Goal: Contribute content: Contribute content

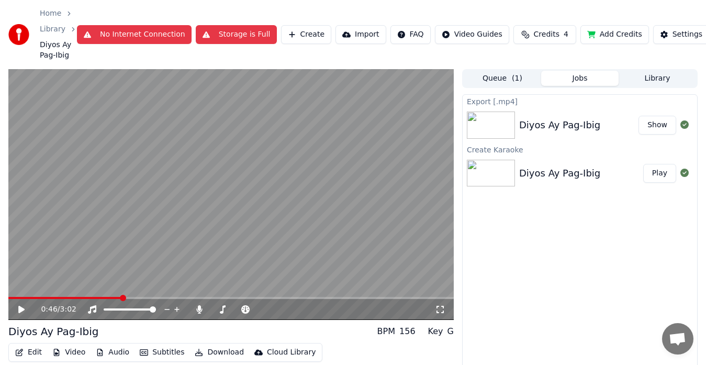
drag, startPoint x: 650, startPoint y: 128, endPoint x: 513, endPoint y: 251, distance: 184.2
click at [651, 127] on button "Show" at bounding box center [658, 125] width 38 height 19
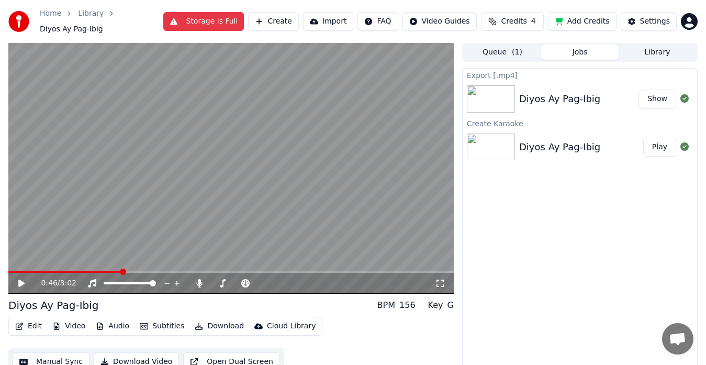
click at [659, 48] on button "Library" at bounding box center [657, 51] width 77 height 15
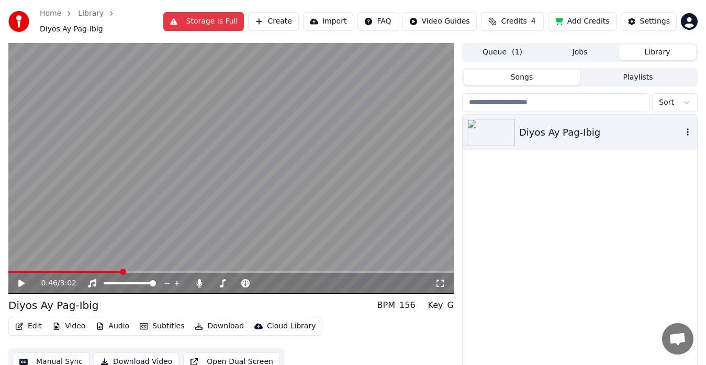
click at [689, 128] on icon "button" at bounding box center [688, 132] width 10 height 8
click at [531, 132] on div "Diyos Ay Pag-Ibig" at bounding box center [600, 132] width 163 height 15
click at [691, 128] on icon "button" at bounding box center [688, 132] width 10 height 8
click at [8, 269] on span at bounding box center [11, 272] width 6 height 6
click at [29, 278] on div "0:00 / 3:02" at bounding box center [231, 283] width 437 height 10
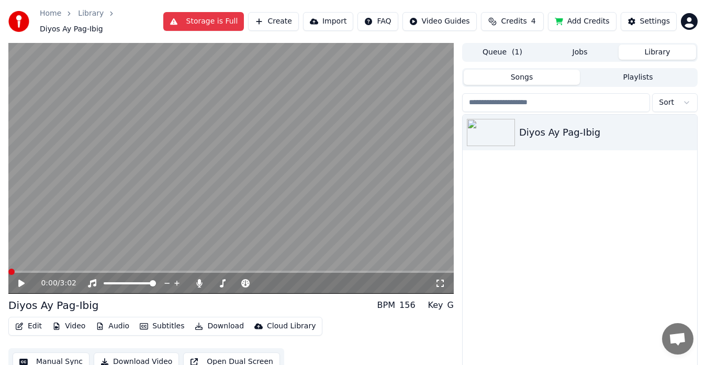
click at [20, 281] on icon at bounding box center [21, 283] width 6 height 7
click at [264, 280] on span at bounding box center [264, 283] width 6 height 6
click at [253, 280] on span at bounding box center [256, 283] width 6 height 6
click at [258, 280] on span at bounding box center [256, 283] width 6 height 6
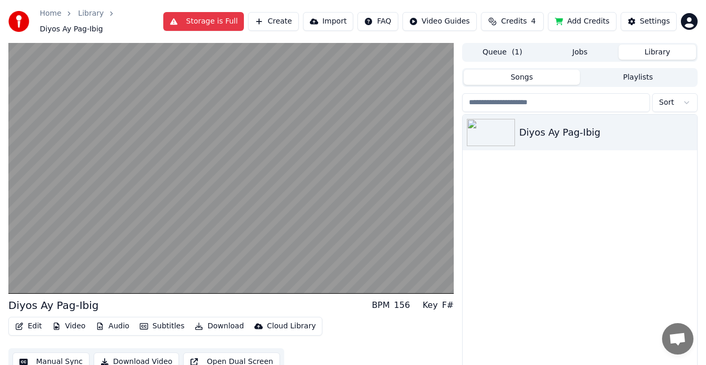
click at [632, 75] on button "Playlists" at bounding box center [638, 77] width 116 height 15
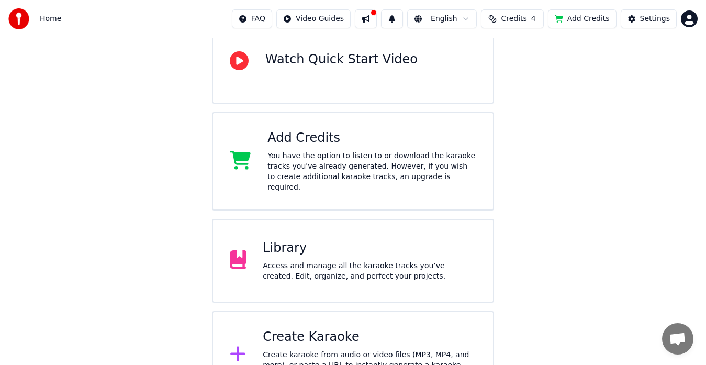
scroll to position [138, 0]
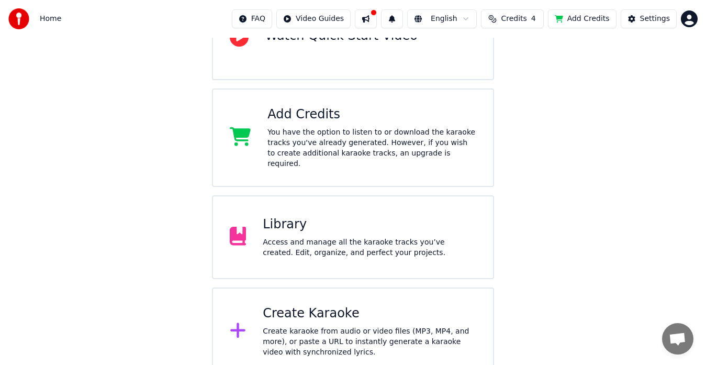
click at [295, 217] on div "Library" at bounding box center [370, 224] width 214 height 17
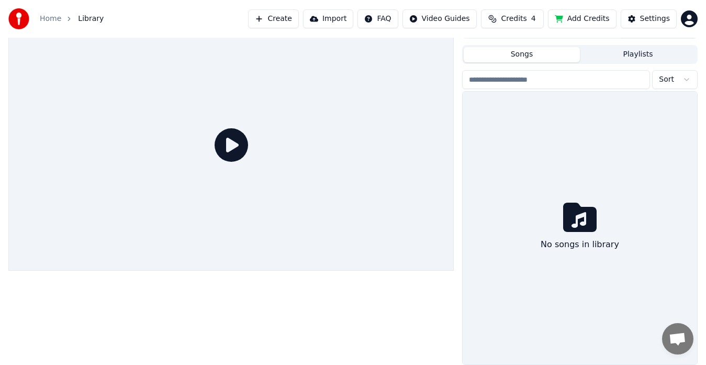
scroll to position [18, 0]
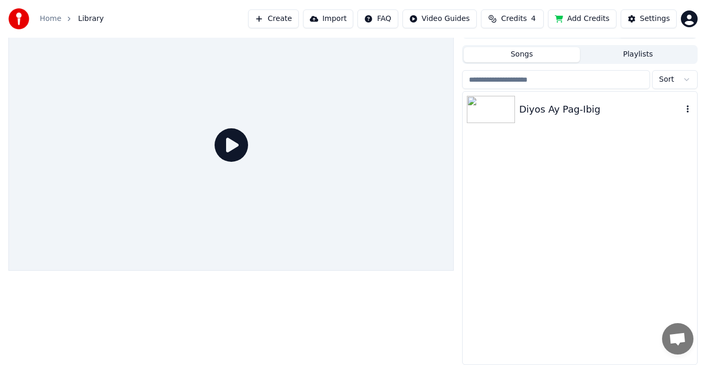
click at [528, 105] on div "Diyos Ay Pag-Ibig" at bounding box center [600, 109] width 163 height 15
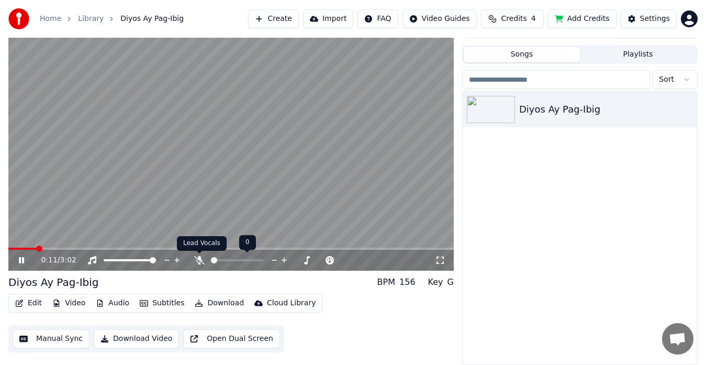
click at [200, 258] on icon at bounding box center [199, 260] width 10 height 8
click at [440, 261] on icon at bounding box center [440, 260] width 10 height 8
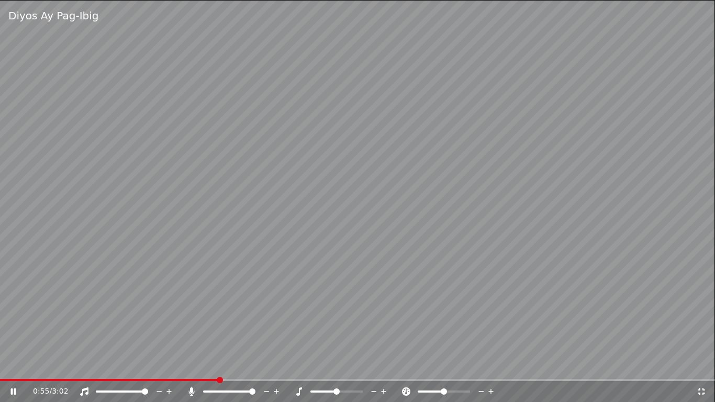
click at [490, 364] on icon at bounding box center [491, 391] width 10 height 10
click at [384, 364] on icon at bounding box center [383, 391] width 5 height 5
click at [372, 364] on icon at bounding box center [374, 391] width 10 height 10
click at [277, 364] on icon at bounding box center [277, 391] width 10 height 10
click at [171, 364] on icon at bounding box center [169, 391] width 10 height 10
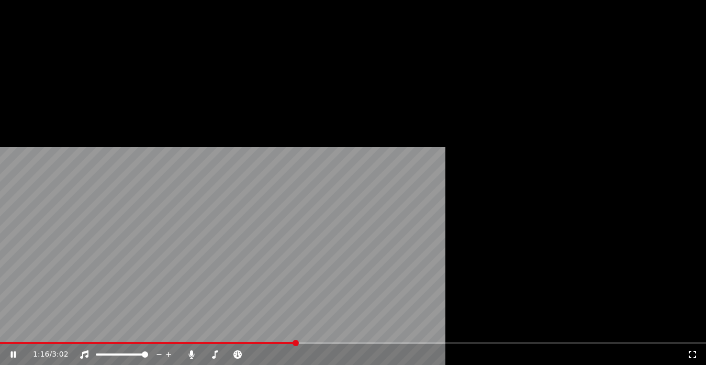
scroll to position [0, 0]
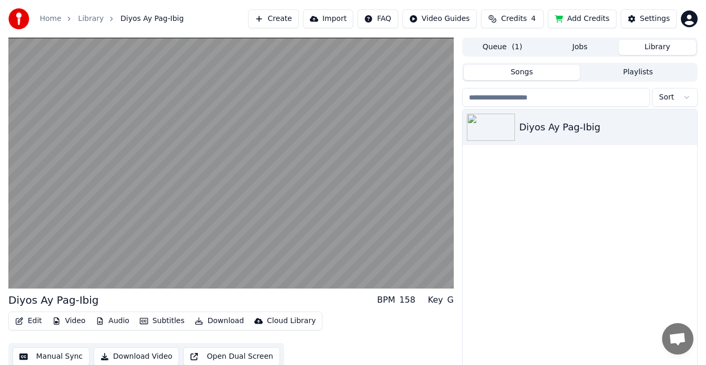
click at [505, 44] on button "Queue ( 1 )" at bounding box center [502, 47] width 77 height 15
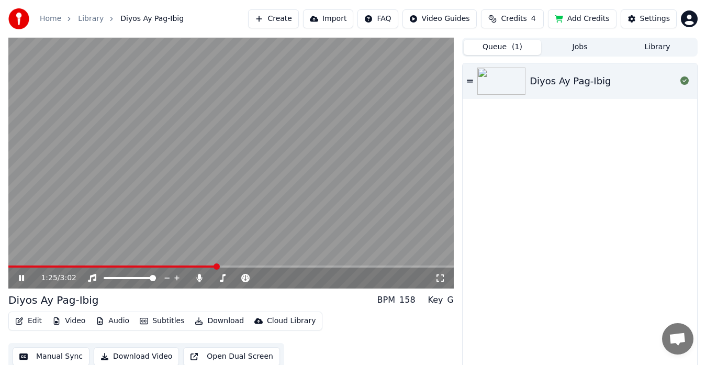
click at [23, 275] on icon at bounding box center [21, 278] width 5 height 6
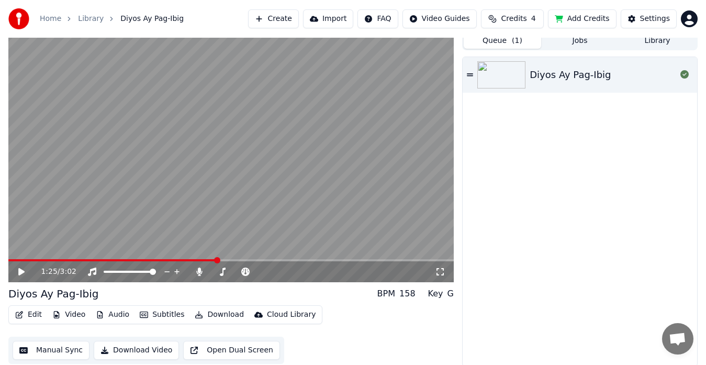
scroll to position [8, 0]
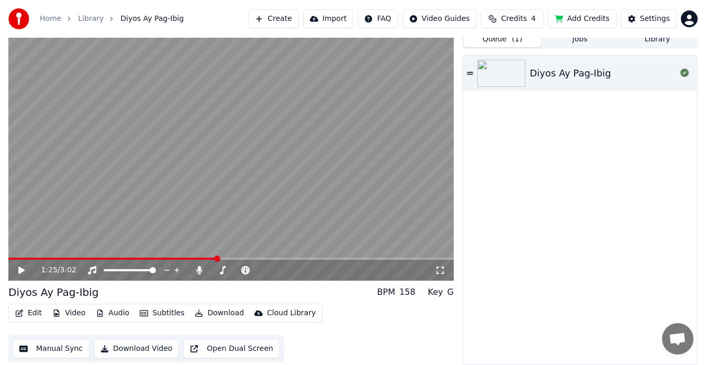
click at [116, 312] on button "Audio" at bounding box center [113, 313] width 42 height 15
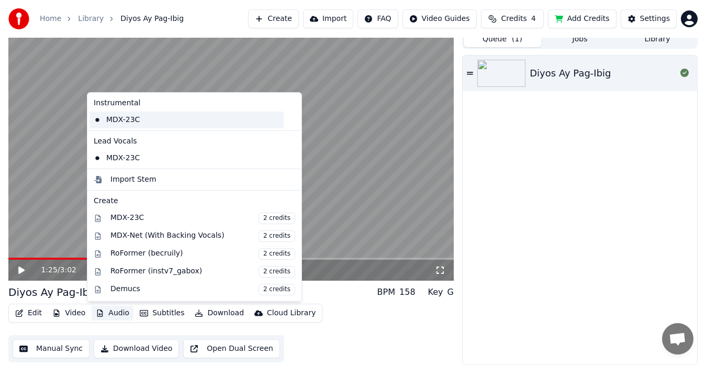
click at [139, 116] on div "MDX-23C" at bounding box center [187, 119] width 194 height 17
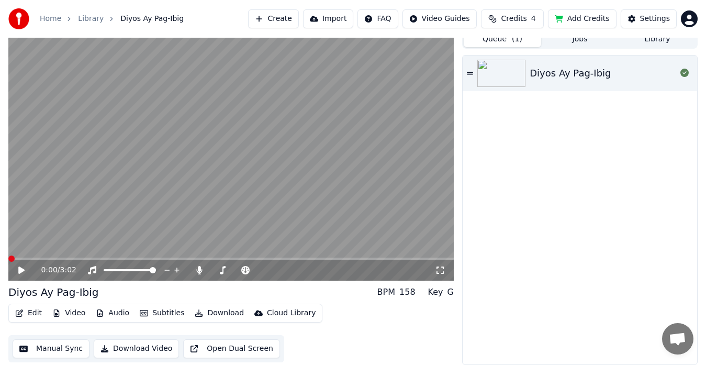
click at [25, 270] on icon at bounding box center [21, 269] width 6 height 7
click at [23, 270] on icon at bounding box center [21, 270] width 5 height 6
click at [8, 262] on span at bounding box center [11, 258] width 6 height 6
click at [23, 270] on icon at bounding box center [21, 269] width 6 height 7
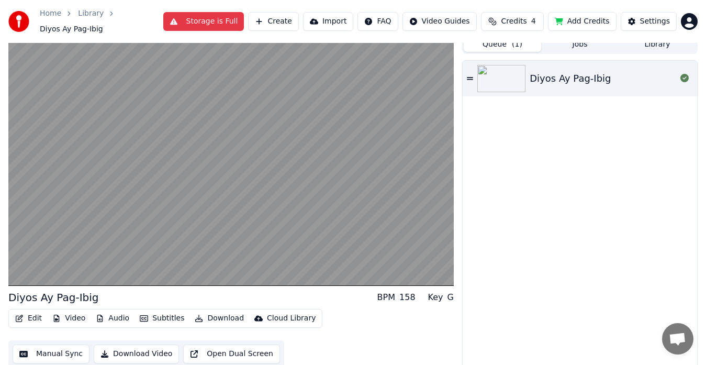
click at [49, 351] on button "Manual Sync" at bounding box center [51, 353] width 77 height 19
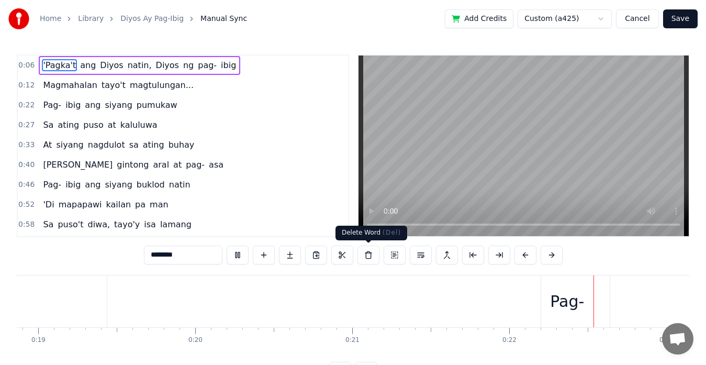
scroll to position [0, 3374]
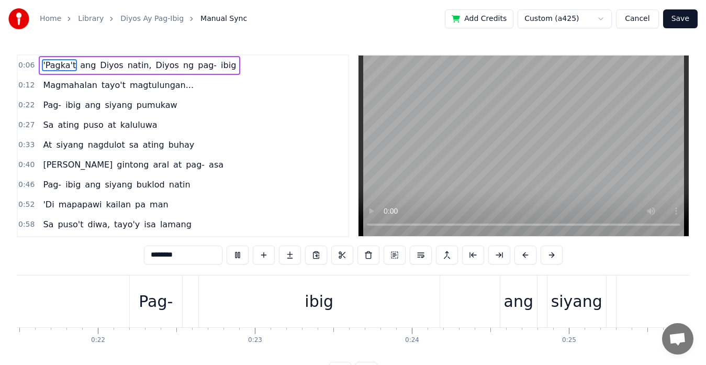
click at [82, 126] on span "puso" at bounding box center [93, 125] width 22 height 12
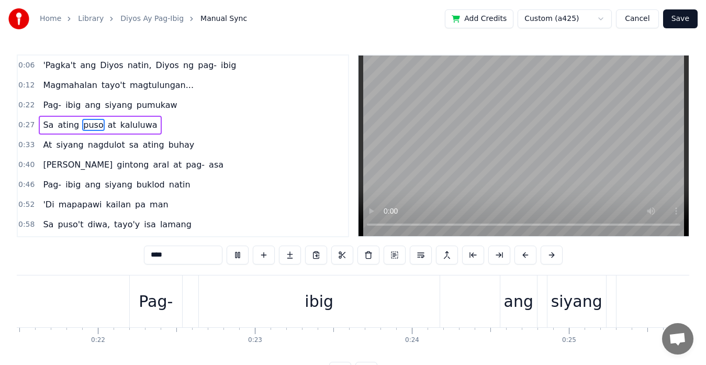
type input "****"
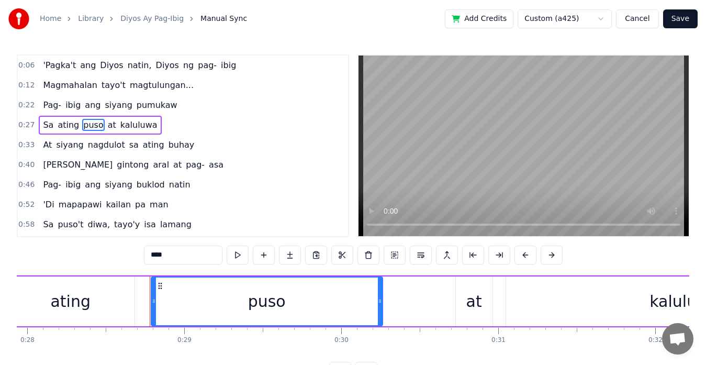
scroll to position [0, 4467]
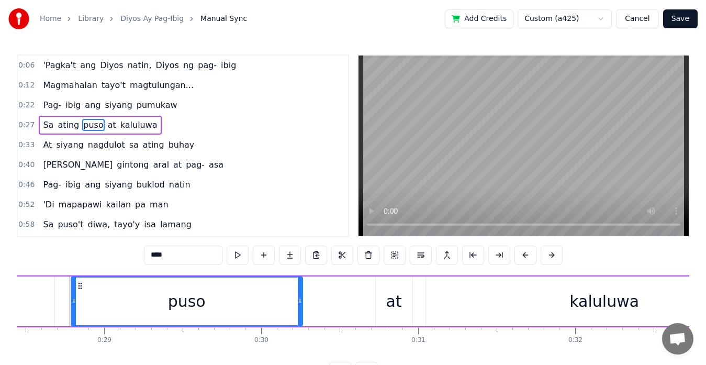
click at [538, 21] on html "Home Library Diyos Ay Pag-Ibig Manual Sync Add Credits Custom (a425) Cancel Sav…" at bounding box center [353, 198] width 706 height 397
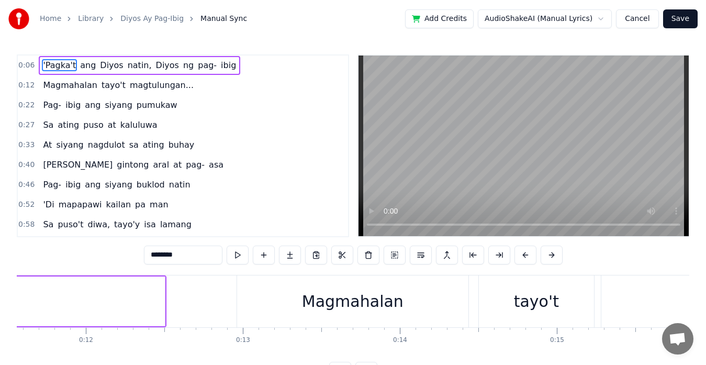
scroll to position [0, 1015]
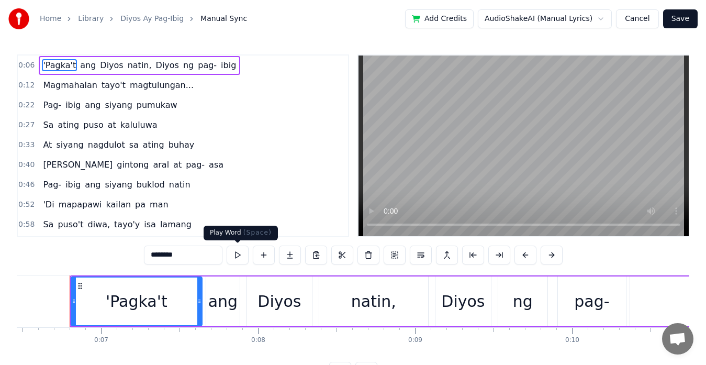
drag, startPoint x: 236, startPoint y: 255, endPoint x: 265, endPoint y: 151, distance: 108.2
click at [237, 255] on button at bounding box center [238, 254] width 22 height 19
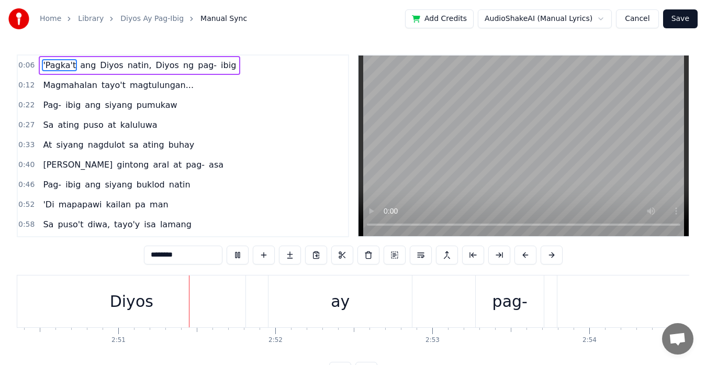
scroll to position [0, 26798]
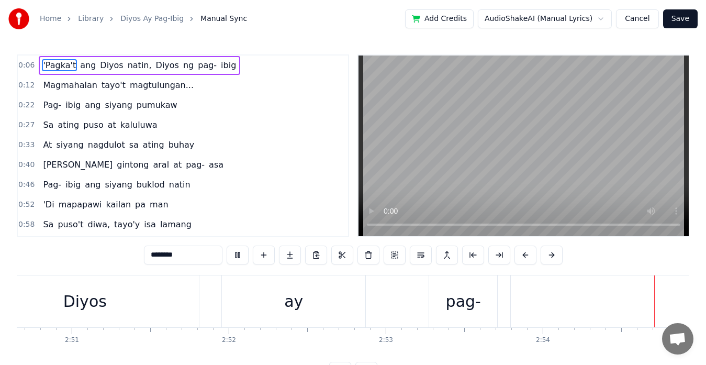
click at [680, 18] on button "Save" at bounding box center [680, 18] width 35 height 19
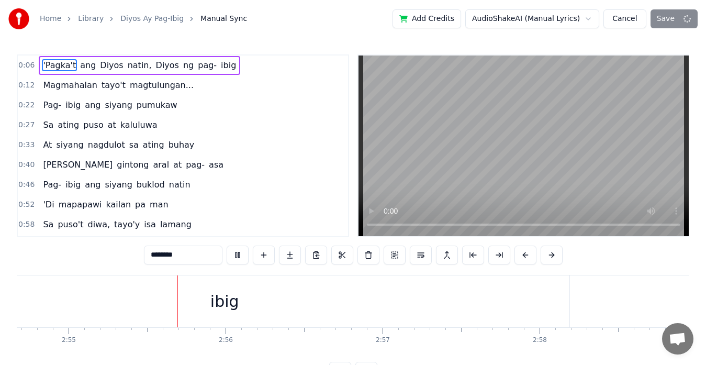
scroll to position [0, 27437]
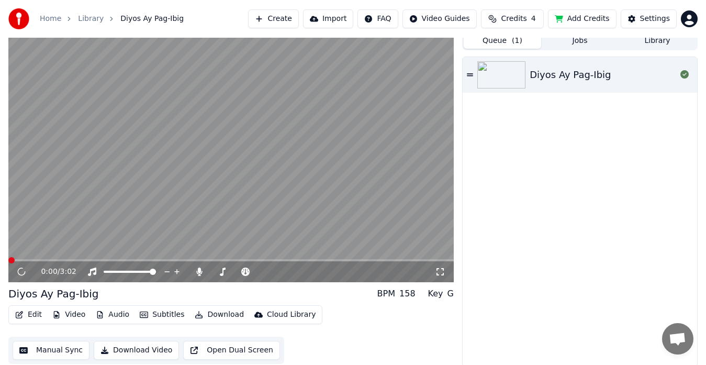
scroll to position [8, 0]
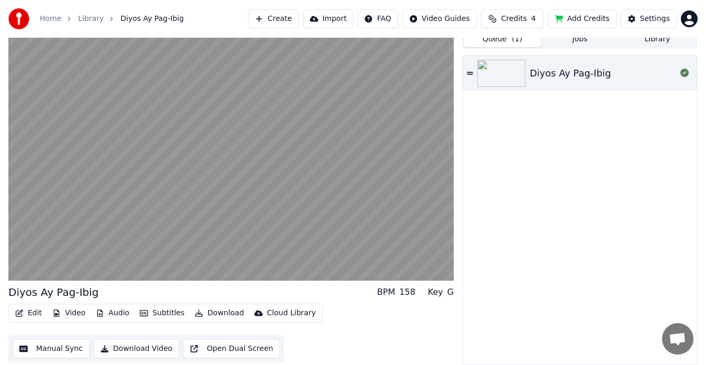
click at [409, 295] on div "158" at bounding box center [407, 292] width 16 height 13
click at [447, 292] on div "Key G" at bounding box center [441, 292] width 26 height 13
click at [28, 306] on button "Edit" at bounding box center [28, 313] width 35 height 15
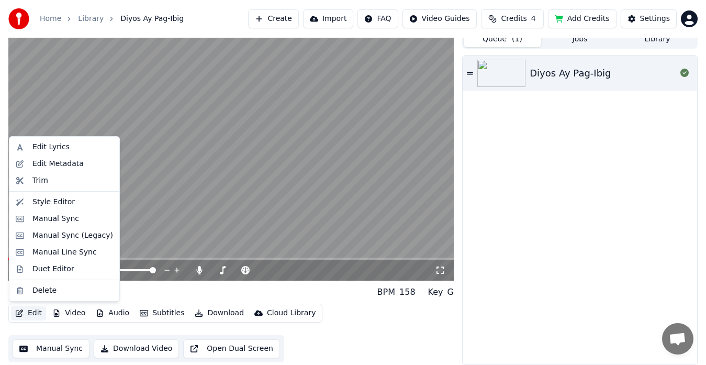
click at [370, 312] on div "Edit Video Audio Subtitles Download Cloud Library Manual Sync Download Video Op…" at bounding box center [230, 333] width 445 height 59
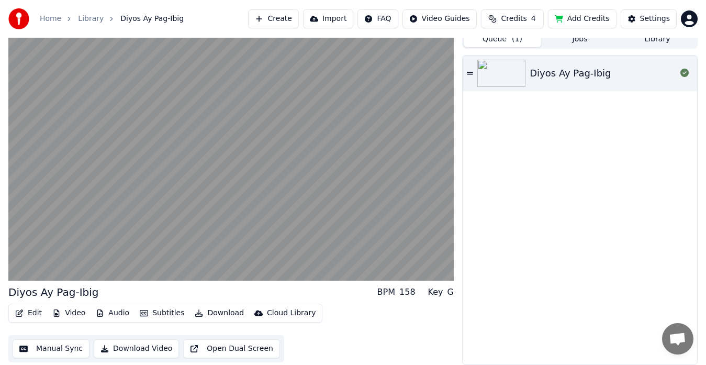
click at [25, 313] on button "Edit" at bounding box center [28, 313] width 35 height 15
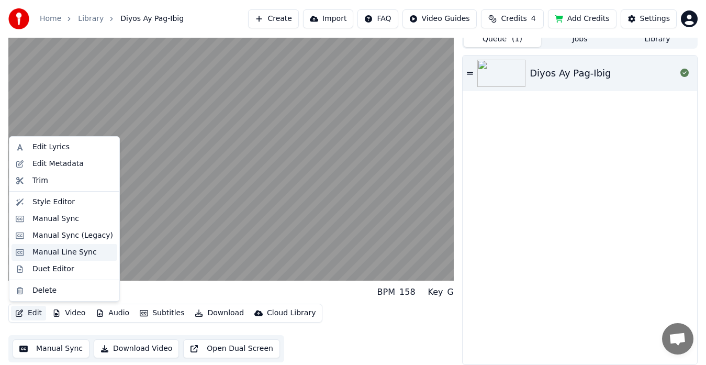
click at [85, 252] on div "Manual Line Sync" at bounding box center [64, 252] width 64 height 10
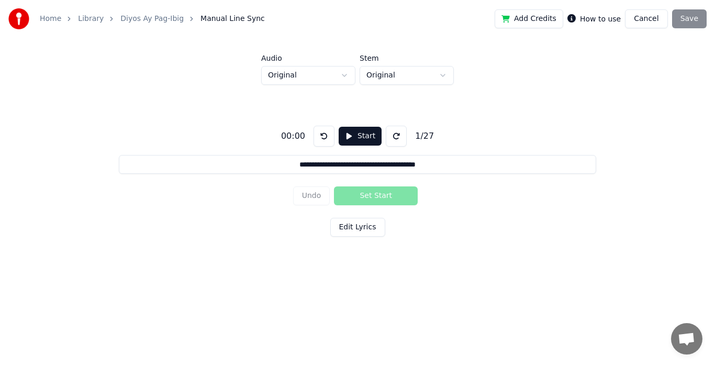
click at [352, 135] on button "Start" at bounding box center [360, 136] width 43 height 19
click at [445, 77] on html "**********" at bounding box center [357, 145] width 715 height 290
click at [445, 76] on html "**********" at bounding box center [357, 145] width 715 height 290
click at [698, 20] on div "Add Credits How to use Cancel Save" at bounding box center [601, 18] width 212 height 19
click at [649, 23] on button "Cancel" at bounding box center [646, 18] width 42 height 19
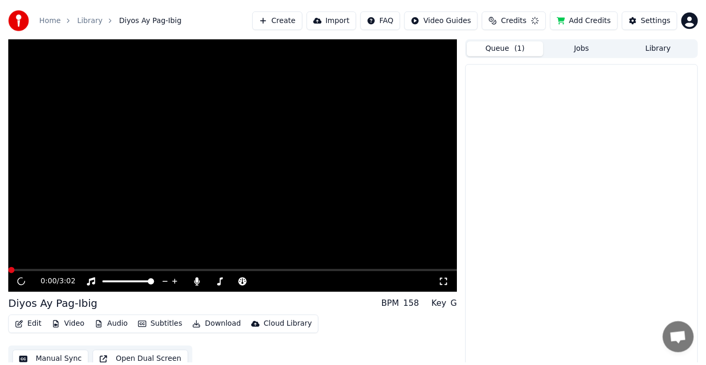
scroll to position [8, 0]
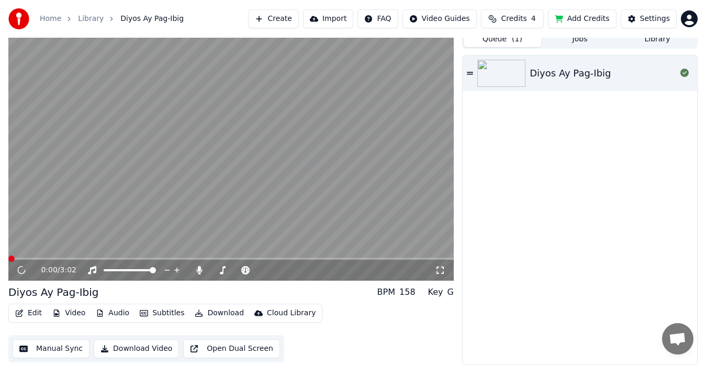
click at [121, 347] on button "Download Video" at bounding box center [136, 348] width 85 height 19
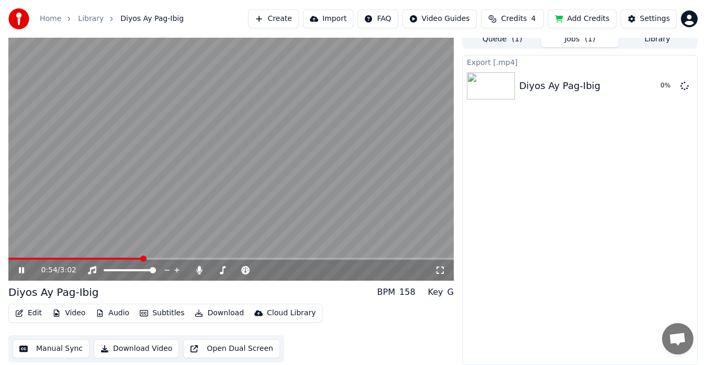
click at [36, 351] on button "Manual Sync" at bounding box center [51, 348] width 77 height 19
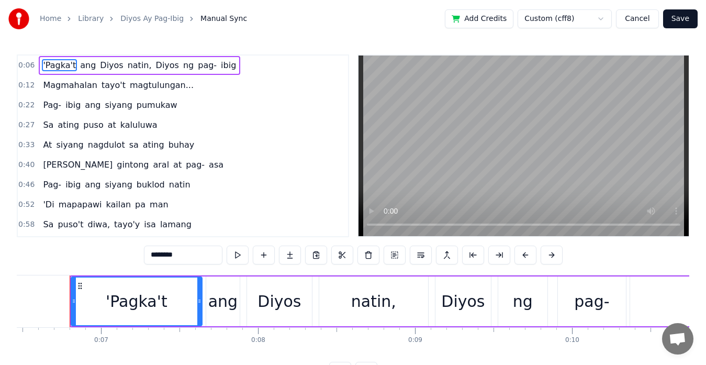
click at [206, 16] on span "Manual Sync" at bounding box center [223, 19] width 47 height 10
click at [609, 19] on html "Home Library Diyos Ay Pag-Ibig Manual Sync Add Credits Custom (cff8) Cancel Sav…" at bounding box center [353, 198] width 706 height 397
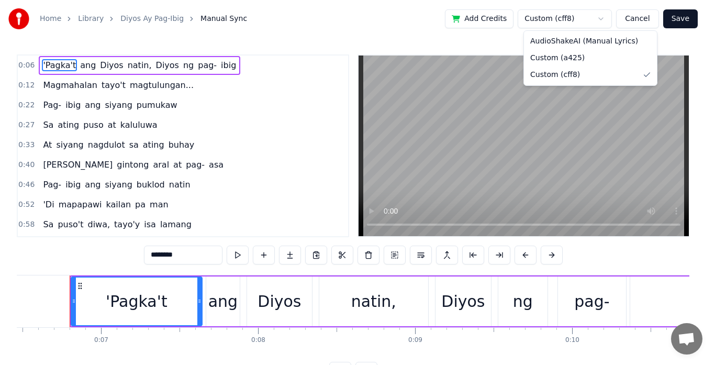
drag, startPoint x: 591, startPoint y: 43, endPoint x: 370, endPoint y: 9, distance: 223.4
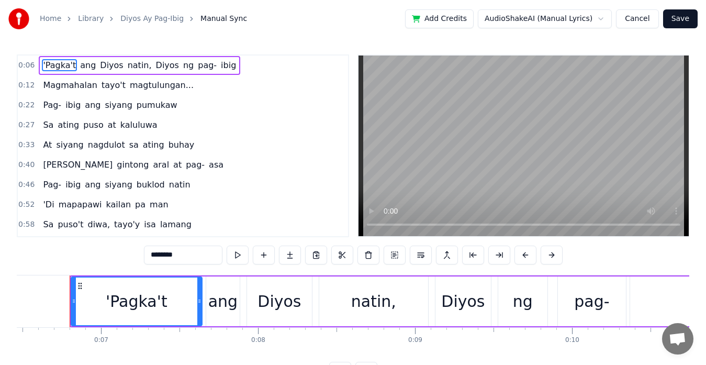
click at [687, 17] on button "Save" at bounding box center [680, 18] width 35 height 19
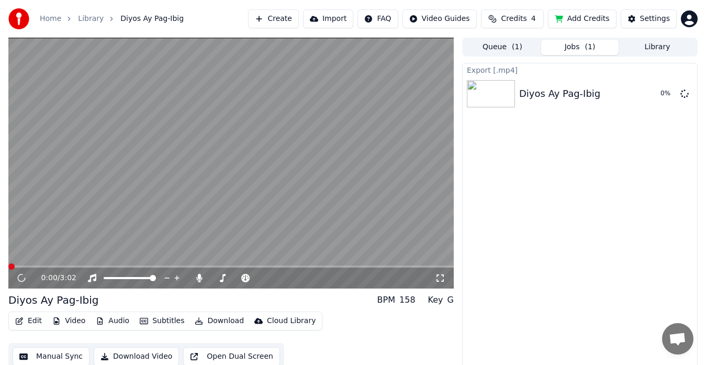
click at [665, 46] on button "Library" at bounding box center [657, 47] width 77 height 15
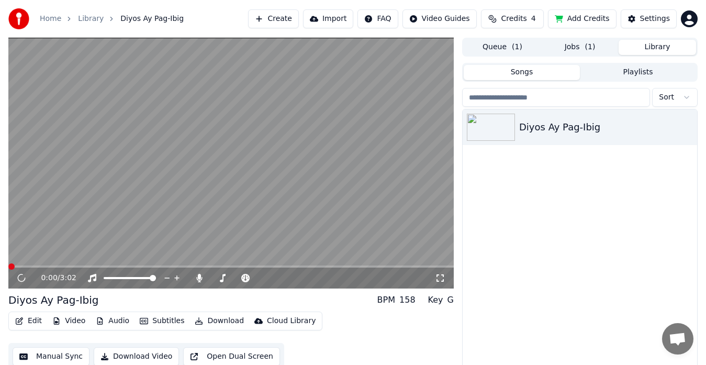
click at [628, 75] on button "Playlists" at bounding box center [638, 72] width 116 height 15
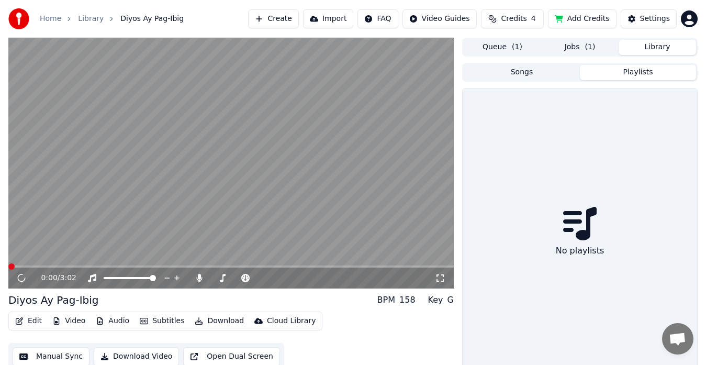
click at [542, 75] on button "Songs" at bounding box center [522, 72] width 116 height 15
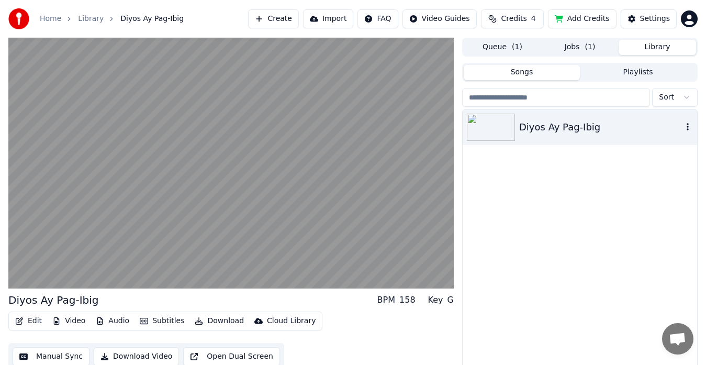
click at [688, 125] on icon "button" at bounding box center [688, 126] width 2 height 7
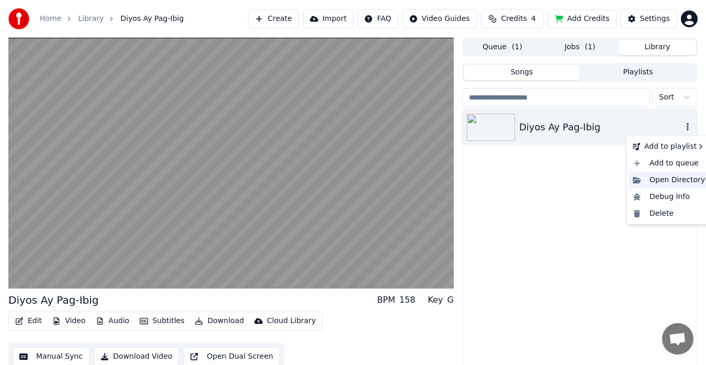
click at [669, 180] on div "Open Directory" at bounding box center [669, 180] width 81 height 17
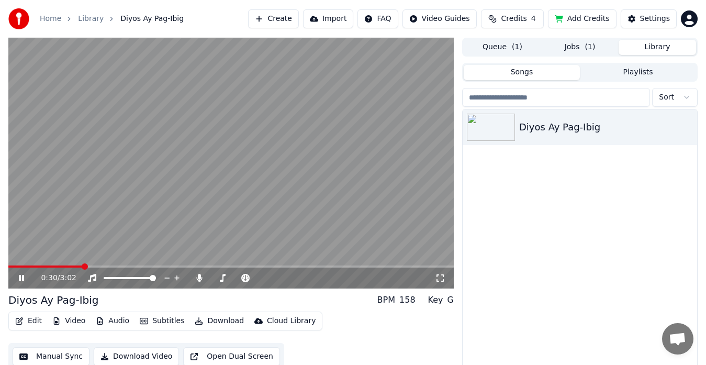
scroll to position [18, 0]
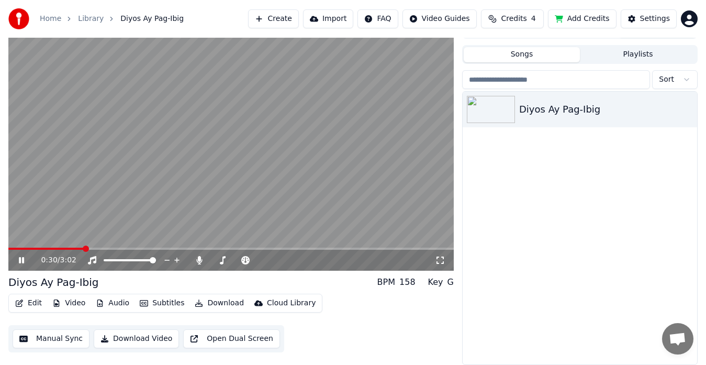
click at [69, 305] on button "Video" at bounding box center [68, 303] width 41 height 15
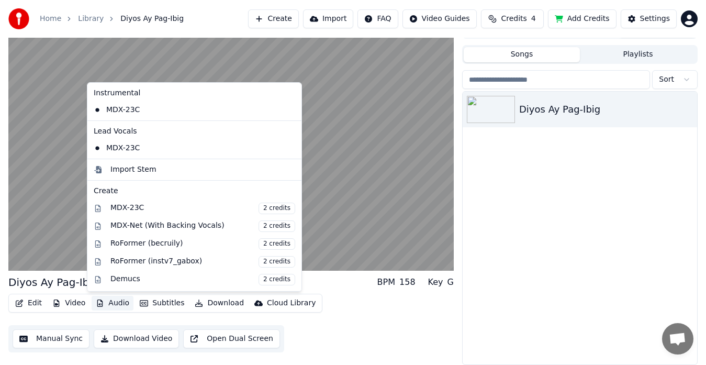
click at [107, 302] on button "Audio" at bounding box center [113, 303] width 42 height 15
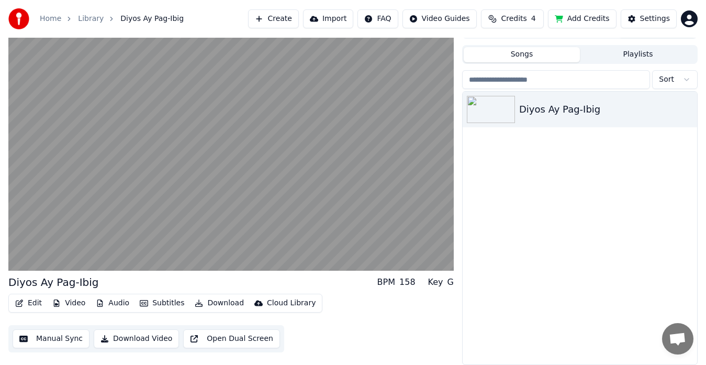
click at [107, 302] on button "Audio" at bounding box center [113, 303] width 42 height 15
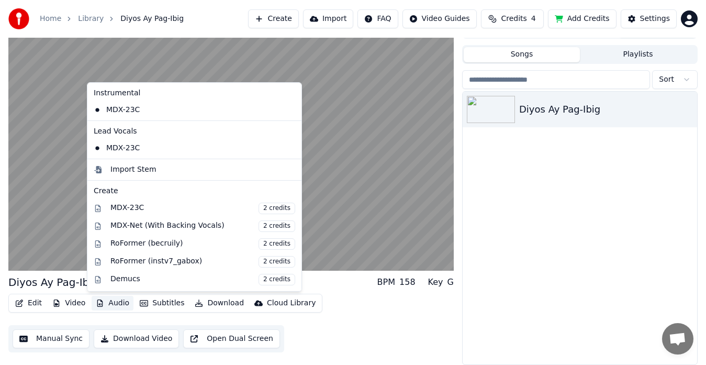
scroll to position [106, 0]
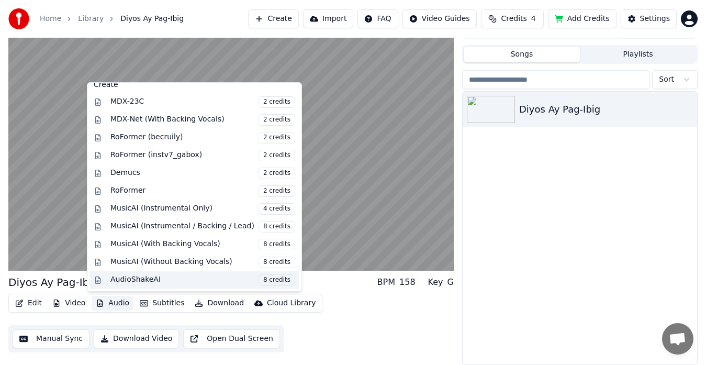
click at [153, 278] on div "AudioShakeAI 8 credits" at bounding box center [202, 280] width 185 height 12
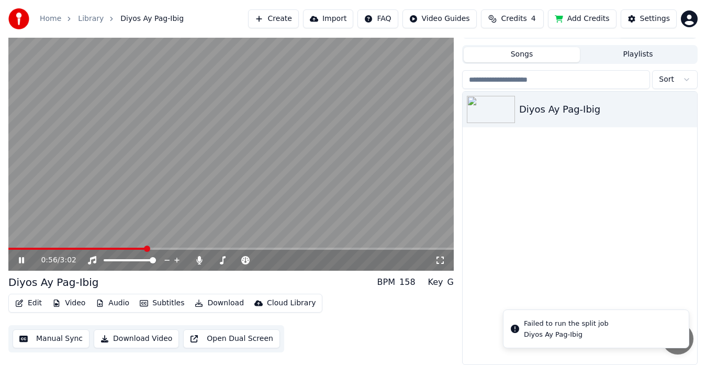
click at [444, 336] on div "Edit Video Audio Subtitles Download Cloud Library Manual Sync Download Video Op…" at bounding box center [230, 323] width 445 height 59
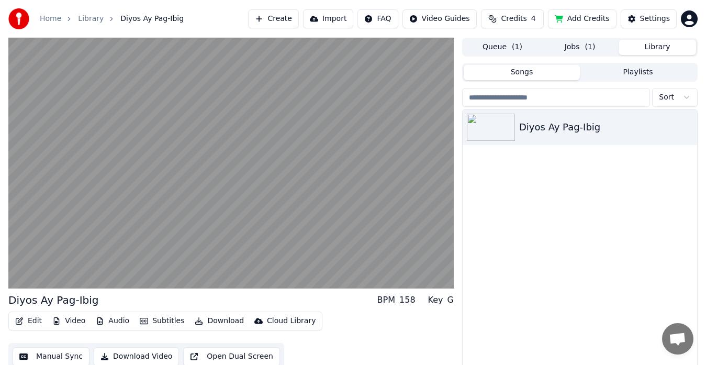
click at [604, 69] on button "Playlists" at bounding box center [638, 72] width 116 height 15
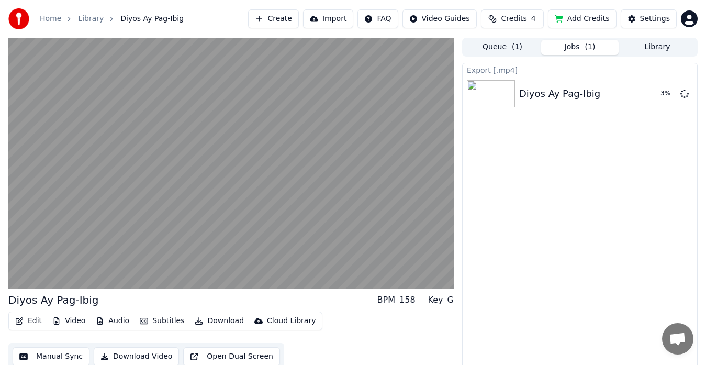
drag, startPoint x: 584, startPoint y: 46, endPoint x: 575, endPoint y: 46, distance: 9.4
click at [583, 46] on button "Jobs ( 1 )" at bounding box center [579, 47] width 77 height 15
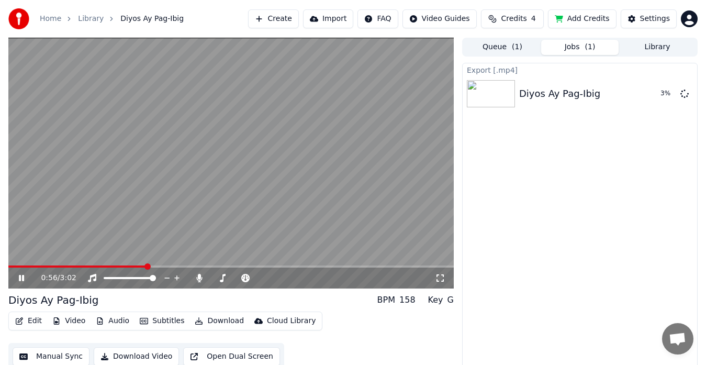
click at [509, 46] on button "Queue ( 1 )" at bounding box center [502, 47] width 77 height 15
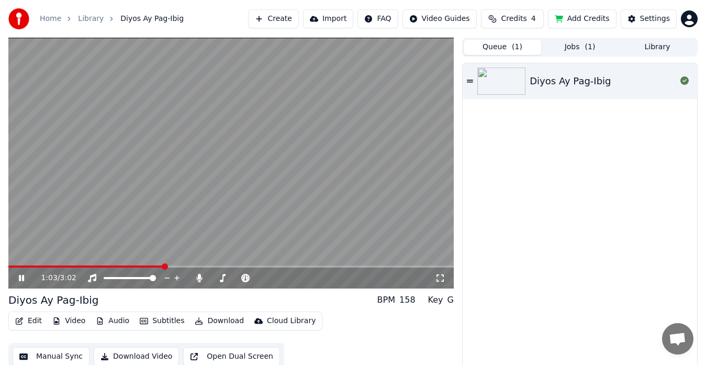
click at [503, 22] on button "Credits 4" at bounding box center [512, 18] width 63 height 19
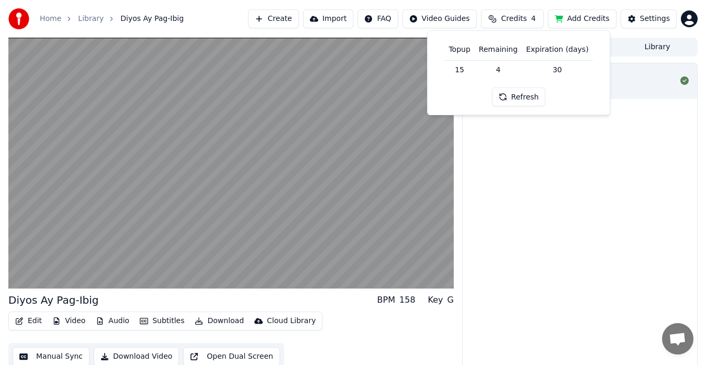
click at [485, 202] on div "Diyos Ay Pag-Ibig" at bounding box center [580, 217] width 235 height 309
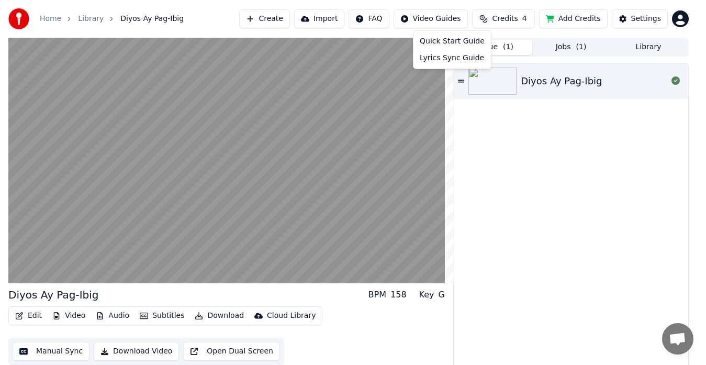
click at [447, 17] on html "Home Library Diyos Ay Pag-Ibig Create Import FAQ Video Guides Credits 4 Add Cre…" at bounding box center [353, 182] width 706 height 365
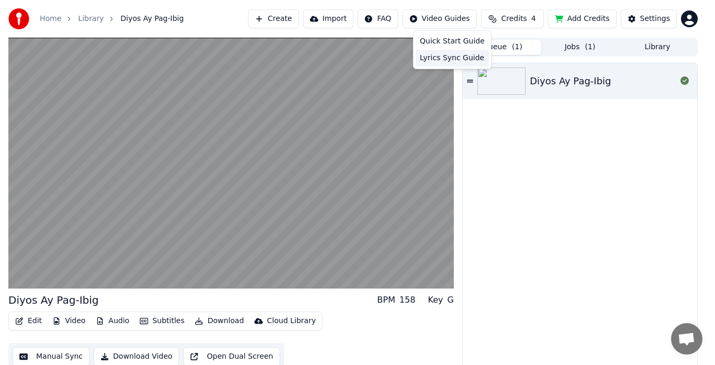
click at [443, 61] on div "Lyrics Sync Guide" at bounding box center [452, 58] width 73 height 17
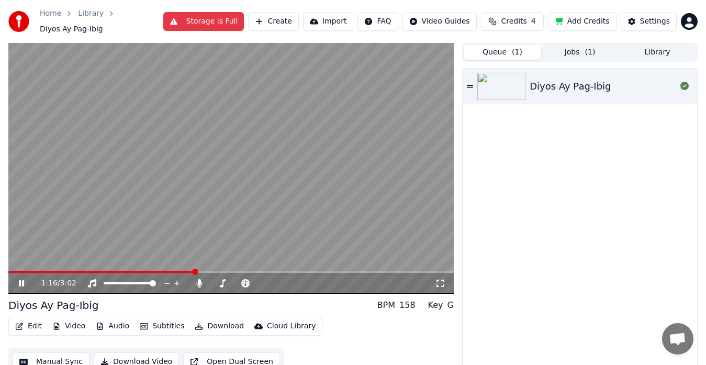
click at [184, 15] on button "Storage is Full" at bounding box center [203, 21] width 81 height 19
click at [194, 17] on button "Storage is Full" at bounding box center [203, 21] width 81 height 19
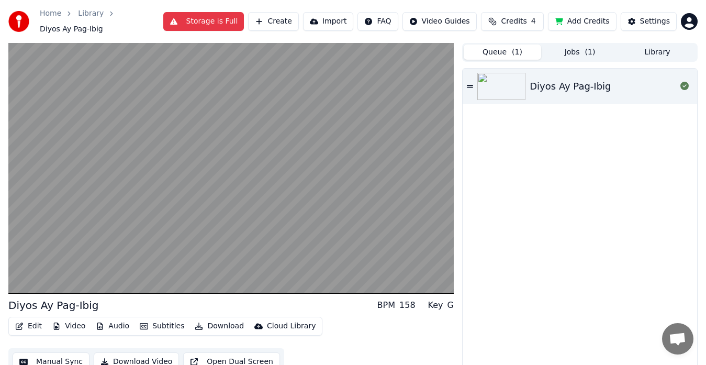
click at [657, 20] on div "Settings" at bounding box center [655, 21] width 30 height 10
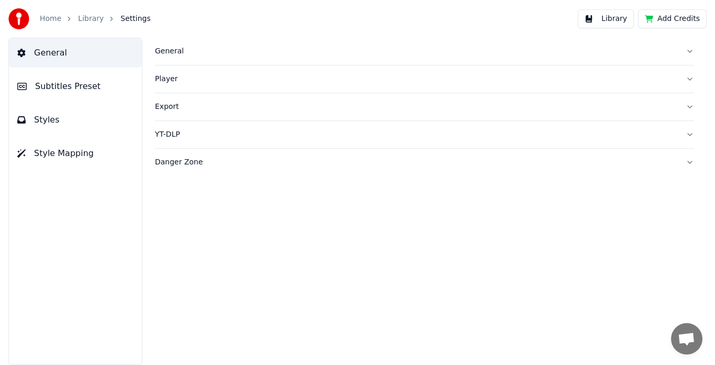
click at [164, 54] on div "General" at bounding box center [416, 51] width 522 height 10
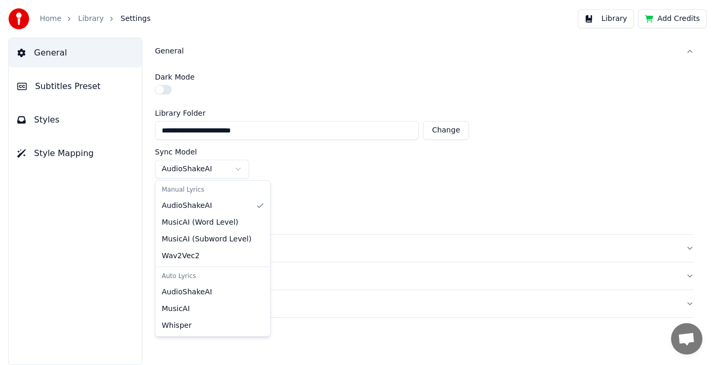
click at [242, 167] on html "**********" at bounding box center [357, 182] width 715 height 365
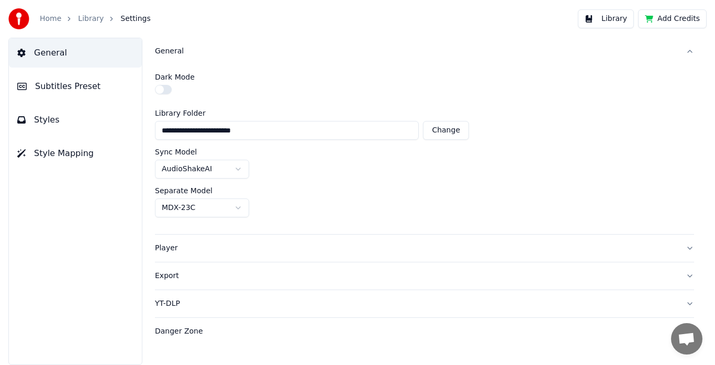
click at [689, 245] on button "Player" at bounding box center [424, 248] width 539 height 27
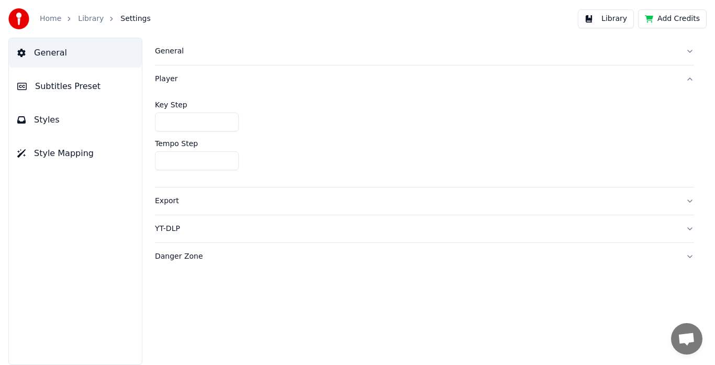
click at [82, 87] on span "Subtitles Preset" at bounding box center [67, 86] width 65 height 13
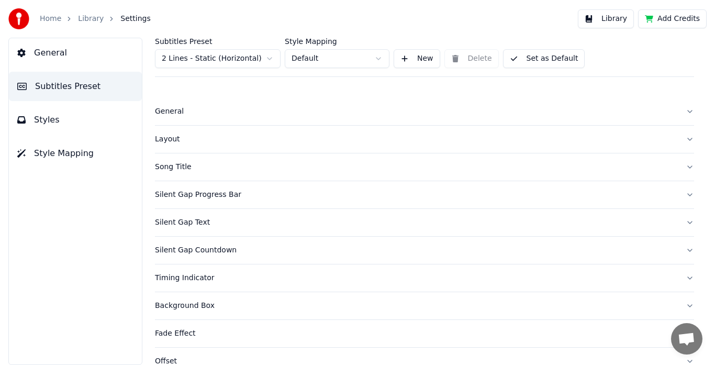
click at [44, 54] on span "General" at bounding box center [50, 53] width 33 height 13
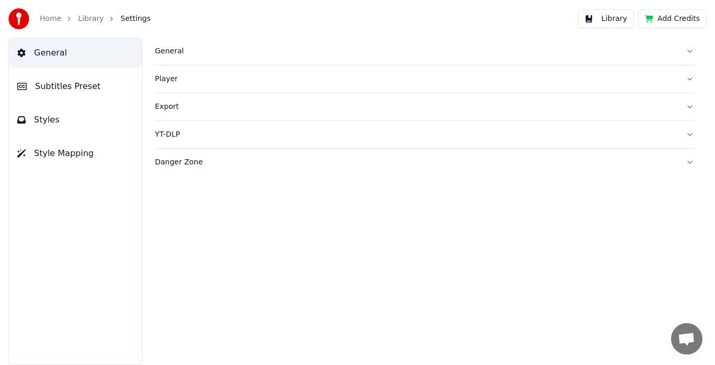
drag, startPoint x: 44, startPoint y: 159, endPoint x: 59, endPoint y: 106, distance: 54.9
click at [44, 158] on span "Style Mapping" at bounding box center [64, 153] width 60 height 13
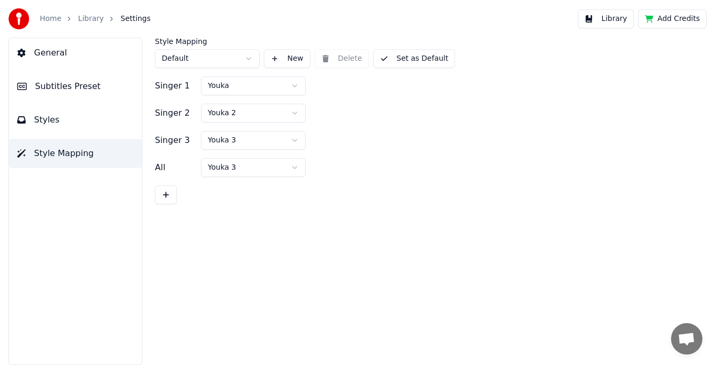
click at [91, 16] on link "Library" at bounding box center [91, 19] width 26 height 10
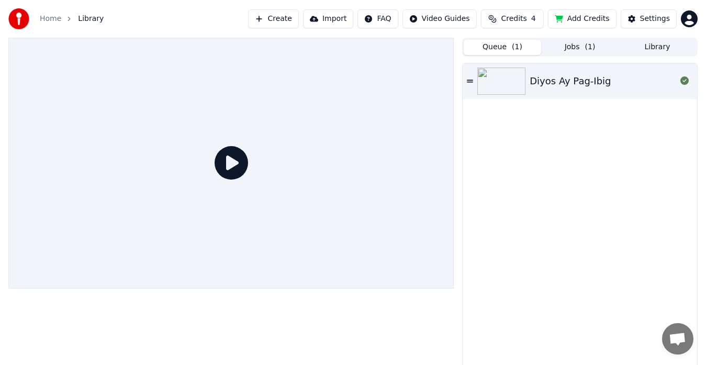
click at [232, 164] on icon at bounding box center [232, 163] width 34 height 34
click at [232, 166] on icon at bounding box center [232, 163] width 34 height 34
click at [237, 155] on icon at bounding box center [232, 163] width 34 height 34
click at [561, 83] on div "Diyos Ay Pag-Ibig" at bounding box center [570, 81] width 81 height 15
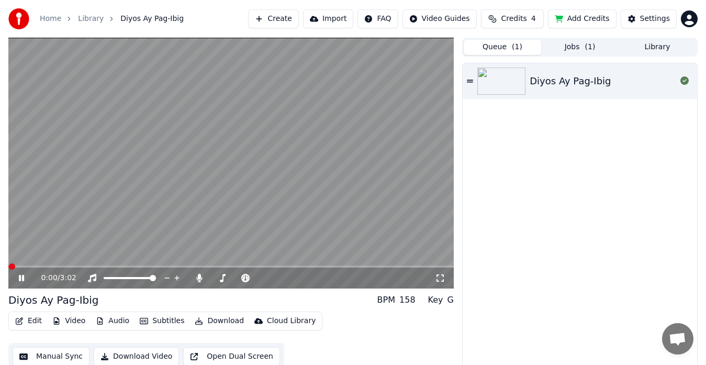
click at [24, 276] on icon at bounding box center [21, 278] width 5 height 6
click at [20, 277] on icon at bounding box center [21, 277] width 6 height 7
click at [203, 279] on icon at bounding box center [199, 278] width 10 height 8
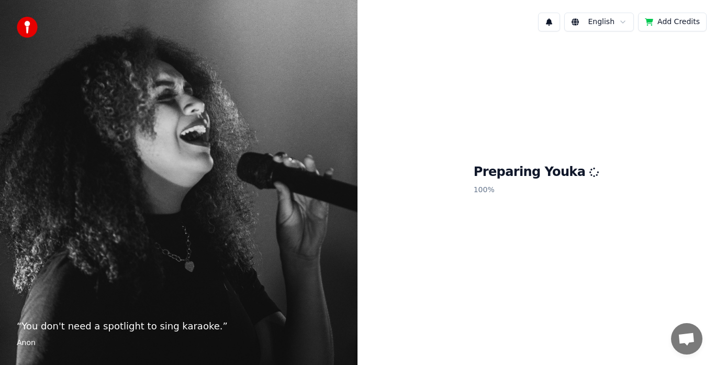
click at [431, 194] on div "Preparing Youka 100 %" at bounding box center [537, 181] width 358 height 283
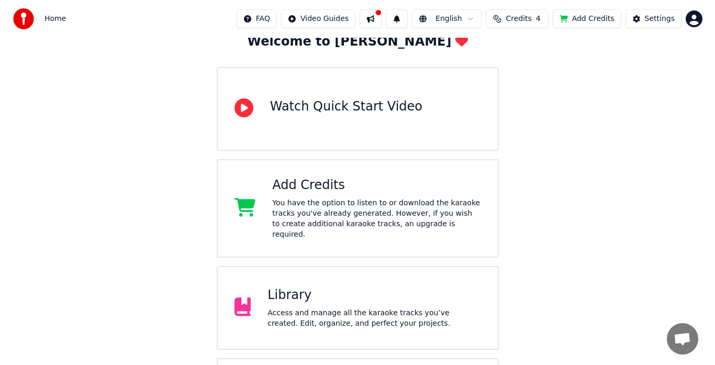
scroll to position [138, 0]
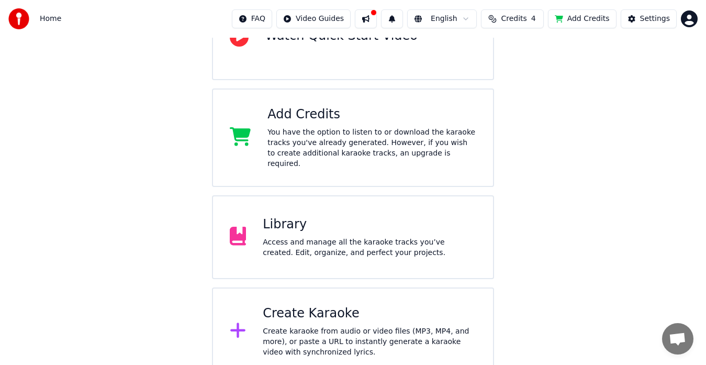
click at [300, 305] on div "Create Karaoke" at bounding box center [370, 313] width 214 height 17
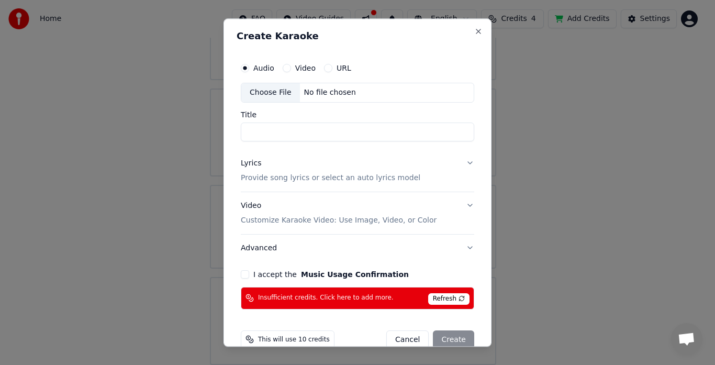
click at [285, 132] on input "Title" at bounding box center [357, 131] width 233 height 19
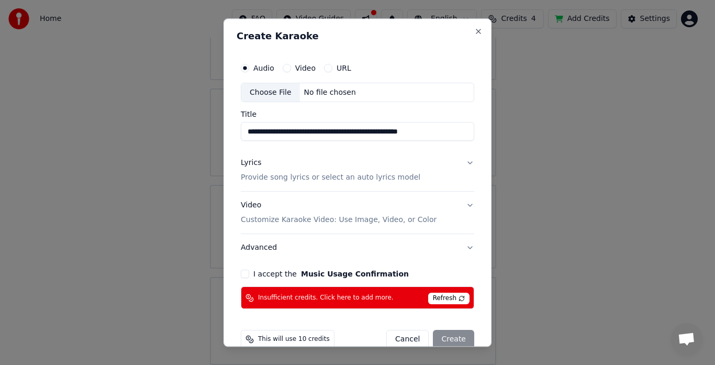
type input "**********"
click at [301, 271] on button "Music Usage Confirmation" at bounding box center [355, 274] width 108 height 7
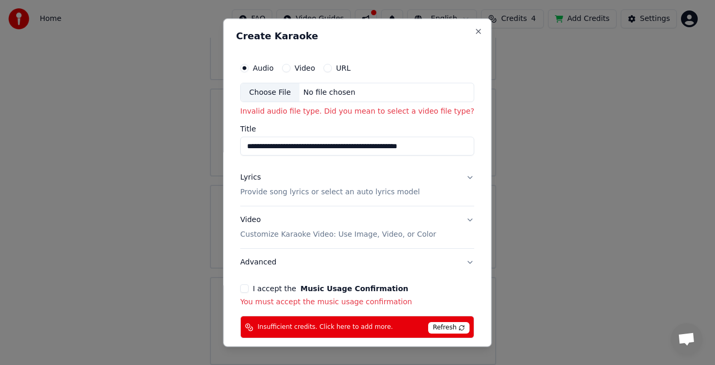
click at [326, 66] on button "URL" at bounding box center [327, 68] width 8 height 8
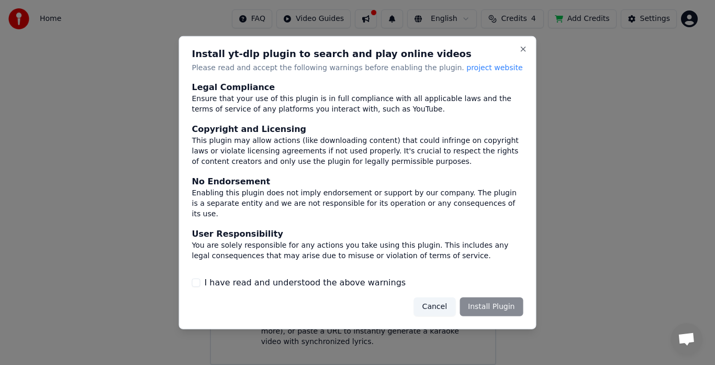
click at [523, 173] on div "Install yt-dlp plugin to search and play online videos Please read and accept t…" at bounding box center [358, 182] width 358 height 293
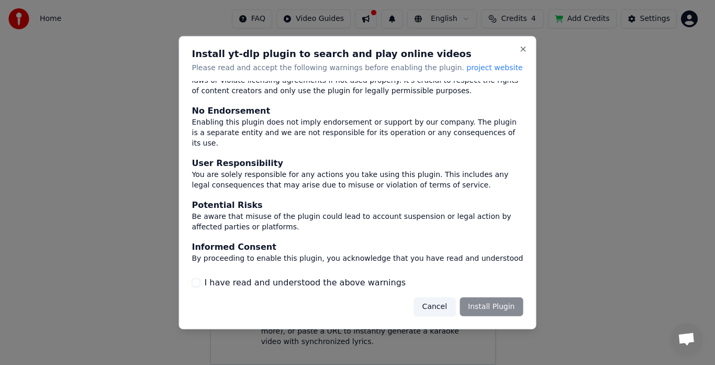
click at [483, 308] on div "Cancel Install Plugin" at bounding box center [468, 306] width 109 height 19
click at [494, 306] on div "Cancel Install Plugin" at bounding box center [468, 306] width 109 height 19
click at [197, 281] on button "I have read and understood the above warnings" at bounding box center [196, 282] width 8 height 8
click at [487, 309] on button "Install Plugin" at bounding box center [491, 306] width 63 height 19
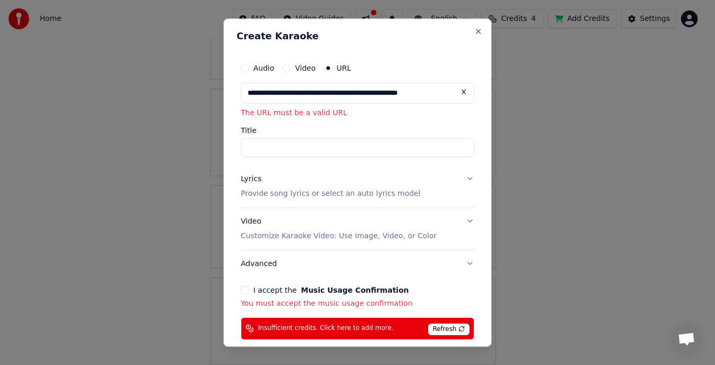
click at [280, 165] on button "Lyrics Provide song lyrics or select an auto lyrics model" at bounding box center [357, 186] width 233 height 42
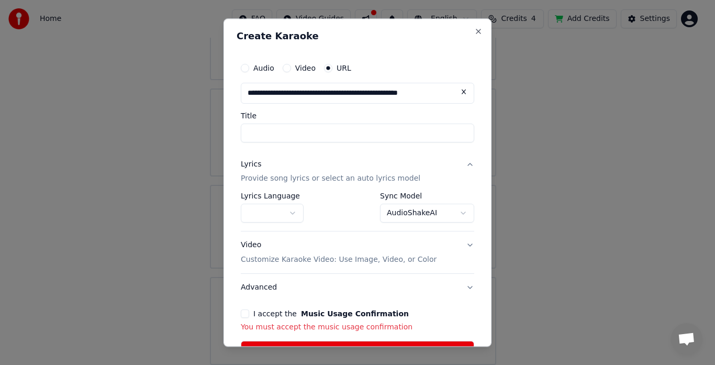
type input "**********"
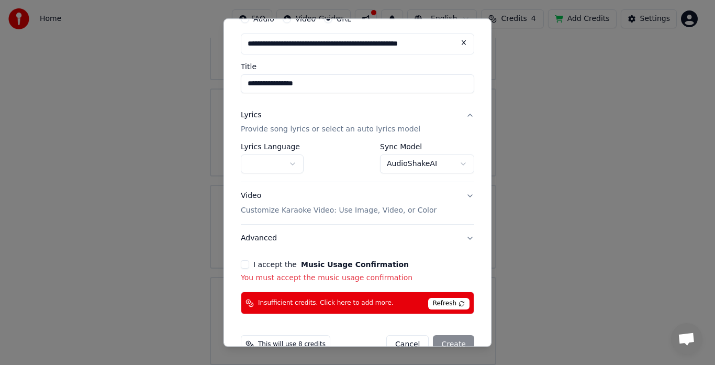
scroll to position [52, 0]
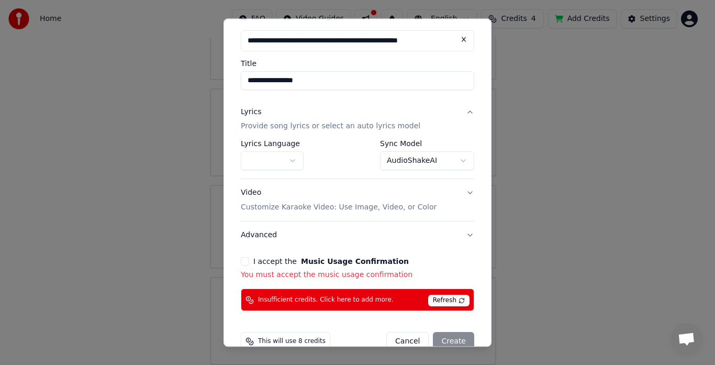
click at [295, 162] on button "button" at bounding box center [272, 161] width 63 height 19
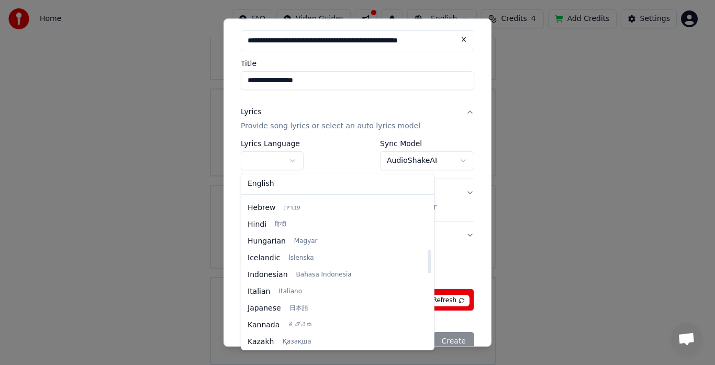
scroll to position [280, 0]
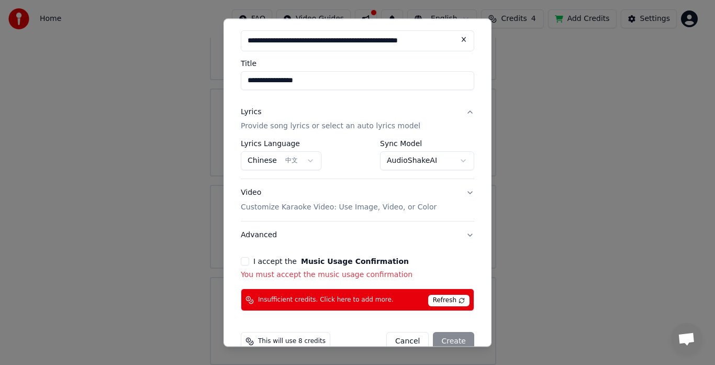
click at [305, 159] on body "**********" at bounding box center [353, 113] width 706 height 503
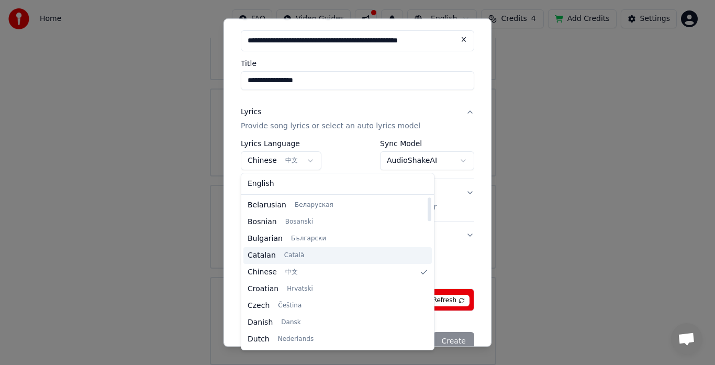
scroll to position [157, 0]
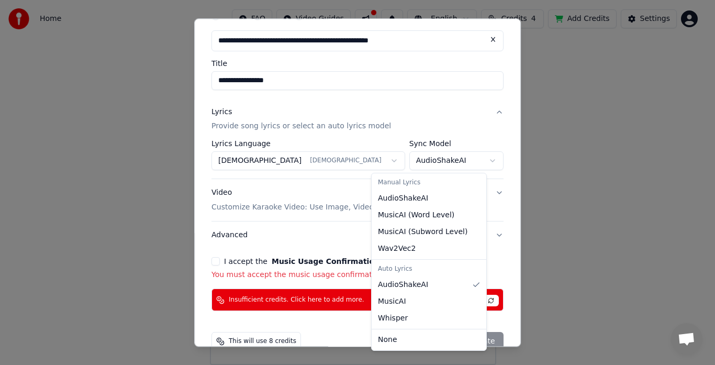
click at [456, 163] on body "**********" at bounding box center [353, 113] width 706 height 503
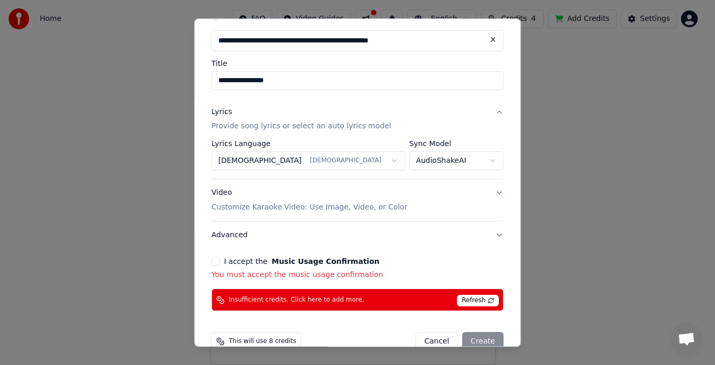
click at [456, 163] on body "**********" at bounding box center [353, 113] width 706 height 503
click at [220, 262] on button "I accept the Music Usage Confirmation" at bounding box center [215, 262] width 8 height 8
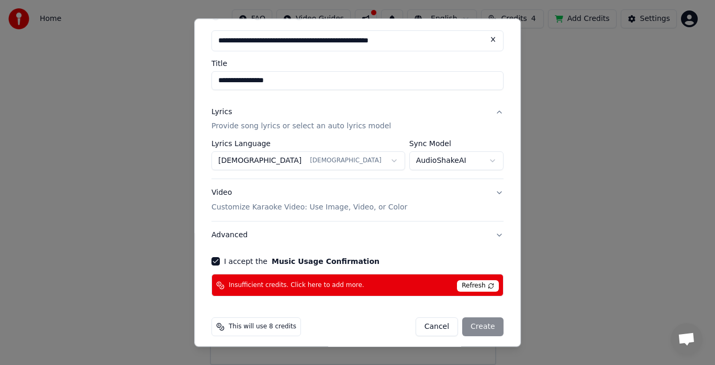
click at [457, 285] on span "Refresh" at bounding box center [477, 287] width 41 height 12
click at [452, 328] on div "Cancel Create" at bounding box center [460, 327] width 88 height 19
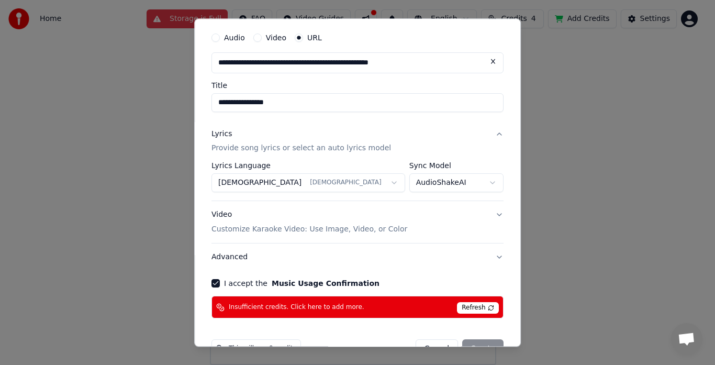
scroll to position [59, 0]
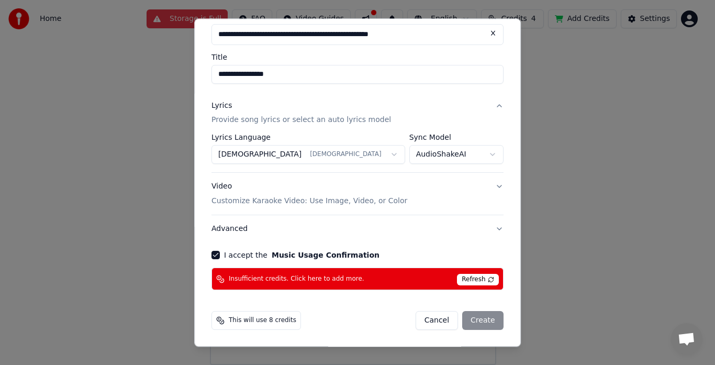
click at [443, 321] on div "Cancel Create" at bounding box center [460, 320] width 88 height 19
click at [457, 277] on span "Refresh" at bounding box center [477, 280] width 41 height 12
click at [442, 316] on div "Cancel Create" at bounding box center [460, 320] width 88 height 19
click at [433, 316] on div "Cancel Create" at bounding box center [460, 320] width 88 height 19
click at [442, 318] on div "Cancel Create" at bounding box center [460, 320] width 88 height 19
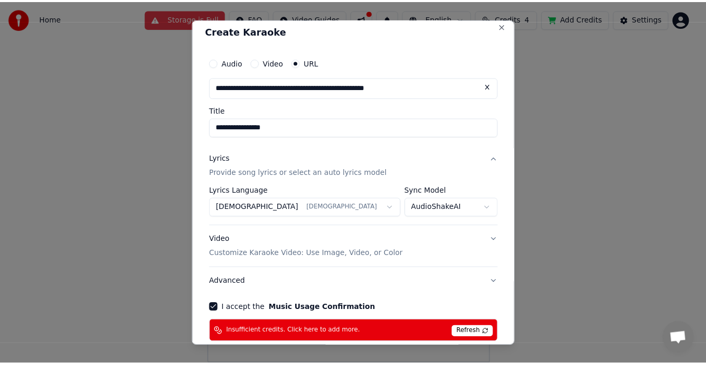
scroll to position [0, 0]
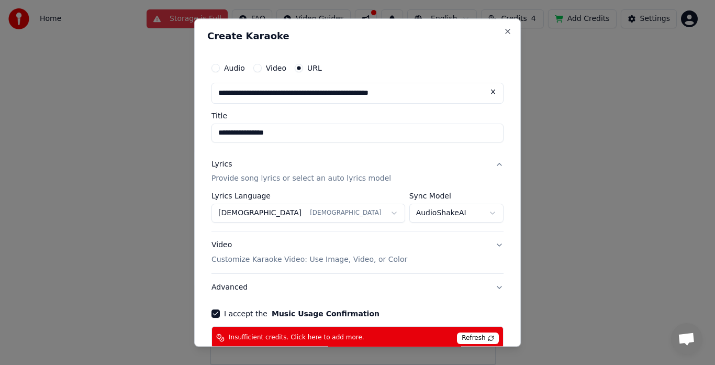
select select "**"
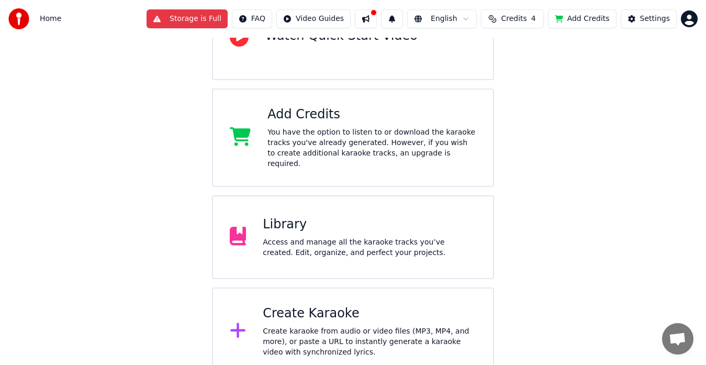
click at [305, 305] on div "Create Karaoke" at bounding box center [370, 313] width 214 height 17
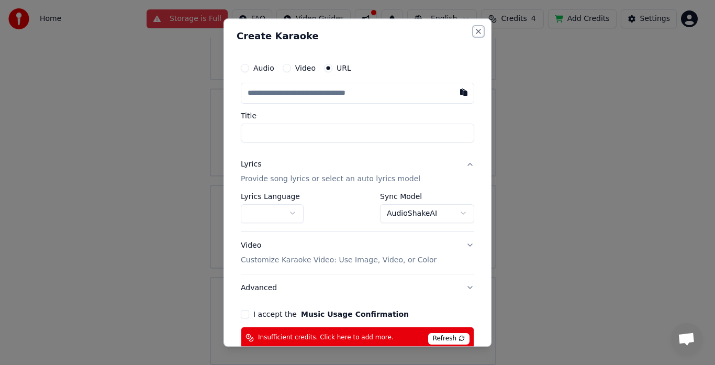
click at [474, 35] on button "Close" at bounding box center [478, 31] width 8 height 8
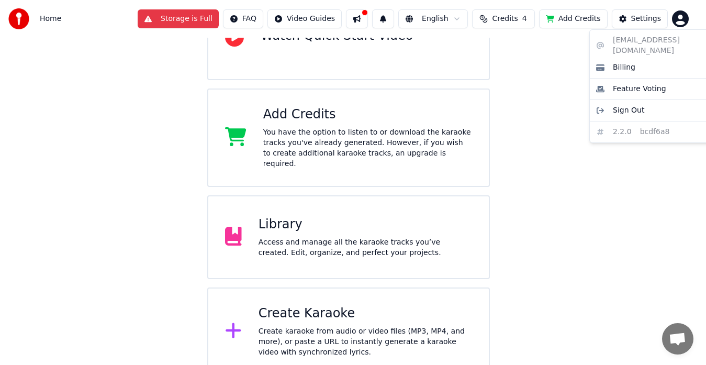
click at [692, 19] on html "Home Storage is Full FAQ Video Guides English Credits 4 Add Credits Settings We…" at bounding box center [353, 118] width 706 height 513
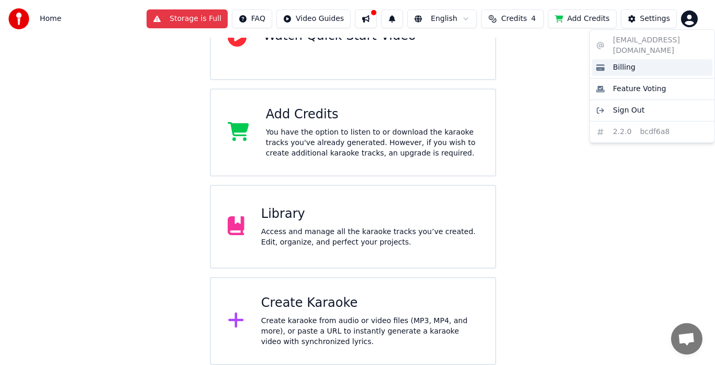
click at [623, 62] on span "Billing" at bounding box center [624, 67] width 23 height 10
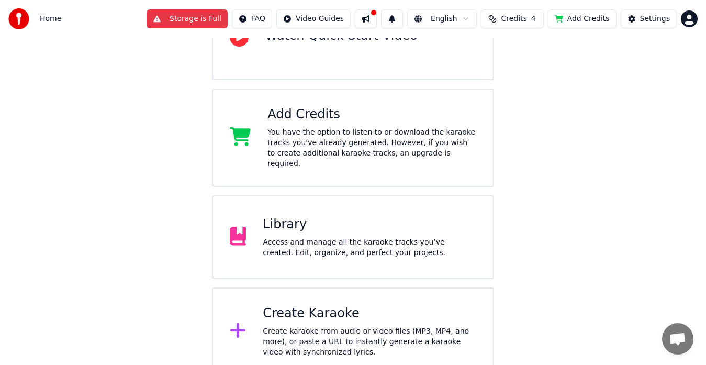
click at [690, 21] on html "Home Storage is Full FAQ Video Guides English Credits 4 Add Credits Settings We…" at bounding box center [353, 118] width 706 height 513
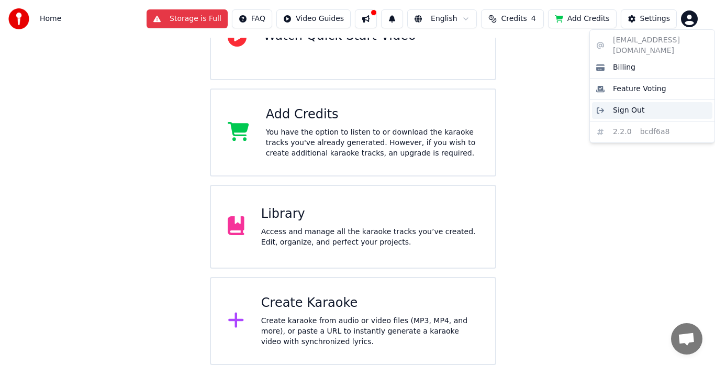
click at [612, 102] on div "Sign Out" at bounding box center [652, 110] width 120 height 17
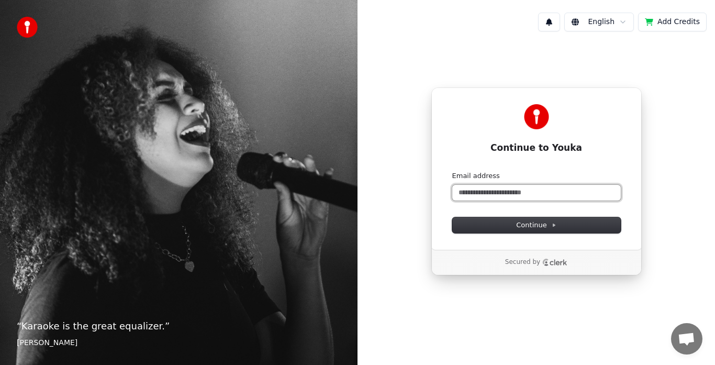
click at [497, 195] on input "Email address" at bounding box center [536, 193] width 169 height 16
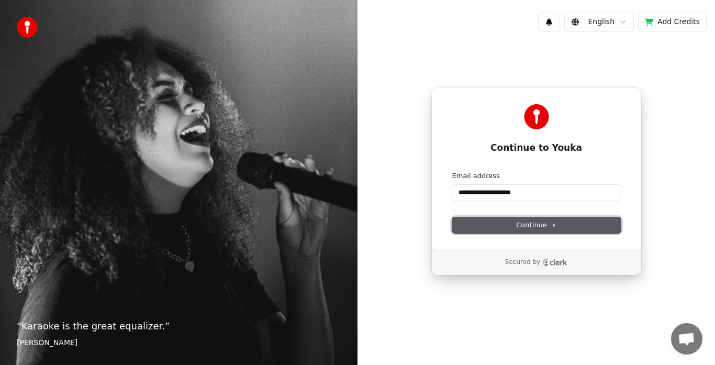
click at [535, 220] on button "Continue" at bounding box center [536, 225] width 169 height 16
type input "**********"
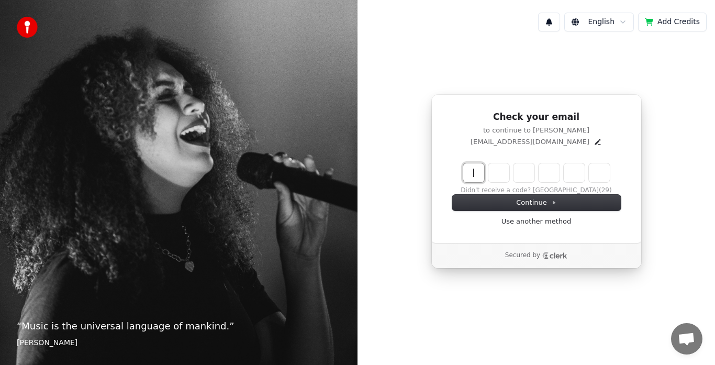
click at [473, 169] on input "Enter verification code" at bounding box center [547, 172] width 168 height 19
type input "******"
